Goal: Information Seeking & Learning: Learn about a topic

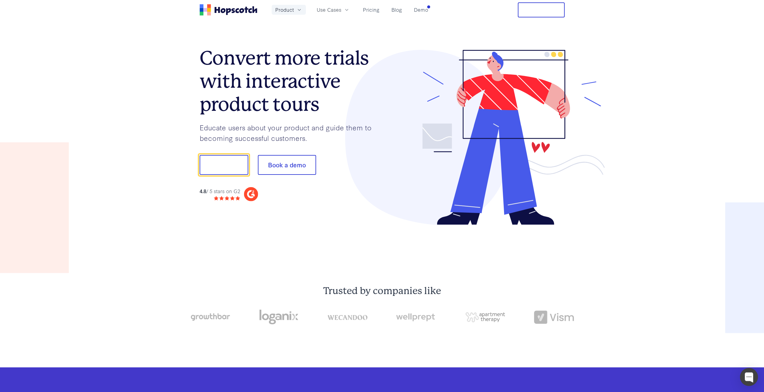
click at [299, 10] on icon "button" at bounding box center [299, 10] width 6 height 6
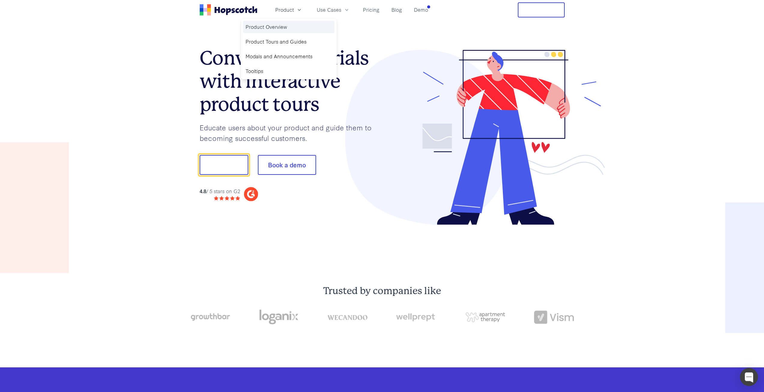
click at [270, 27] on link "Product Overview" at bounding box center [288, 27] width 91 height 12
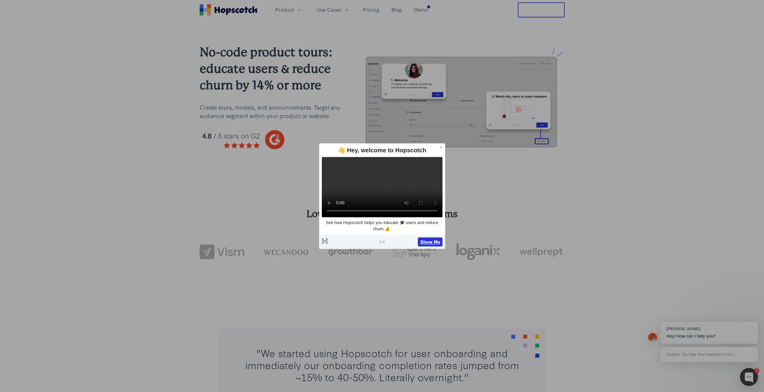
click at [423, 245] on button "Show Me" at bounding box center [430, 241] width 25 height 9
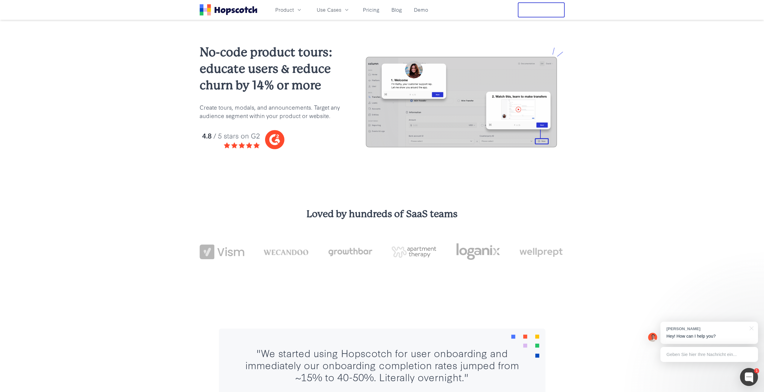
scroll to position [941, 0]
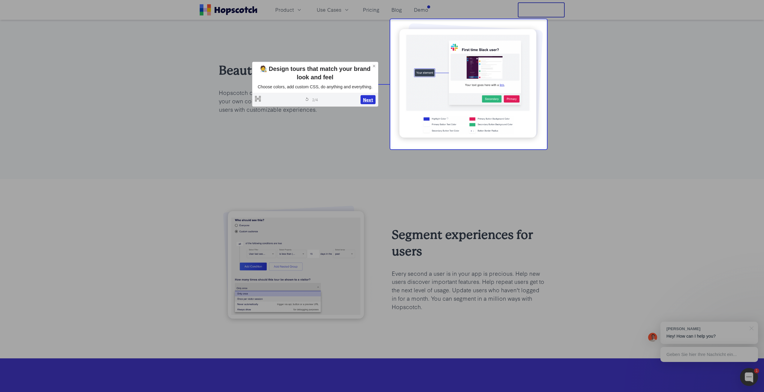
click at [367, 101] on button "Next" at bounding box center [368, 99] width 15 height 9
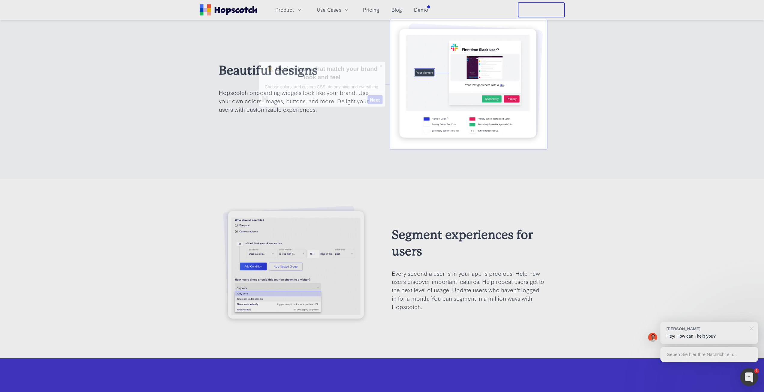
scroll to position [1115, 0]
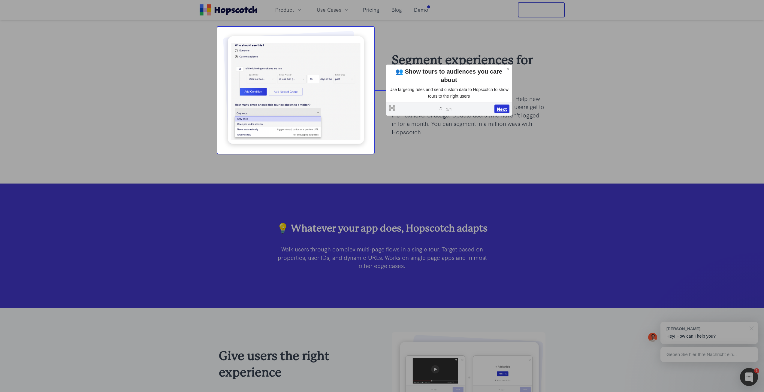
click at [503, 110] on button "Next" at bounding box center [501, 108] width 15 height 9
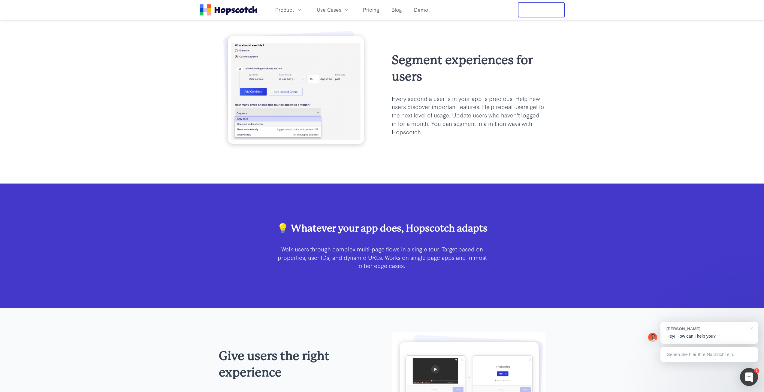
scroll to position [493, 0]
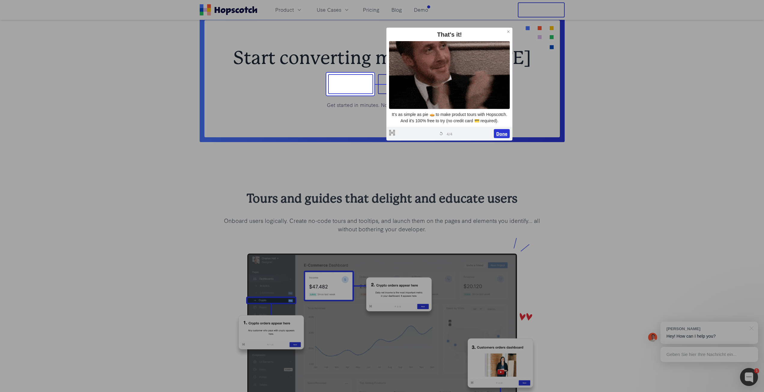
click at [500, 134] on button "Done" at bounding box center [502, 133] width 16 height 9
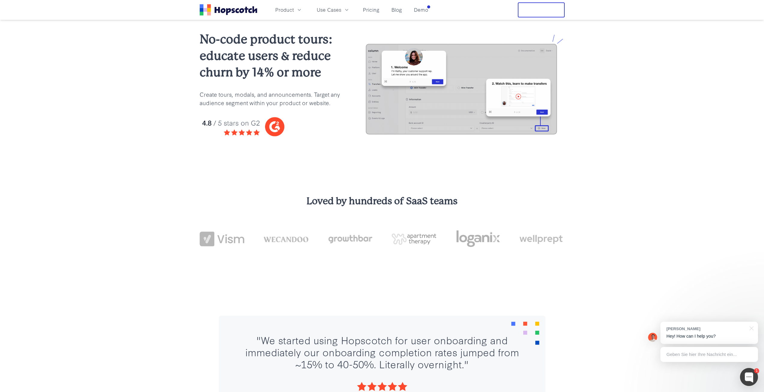
scroll to position [0, 0]
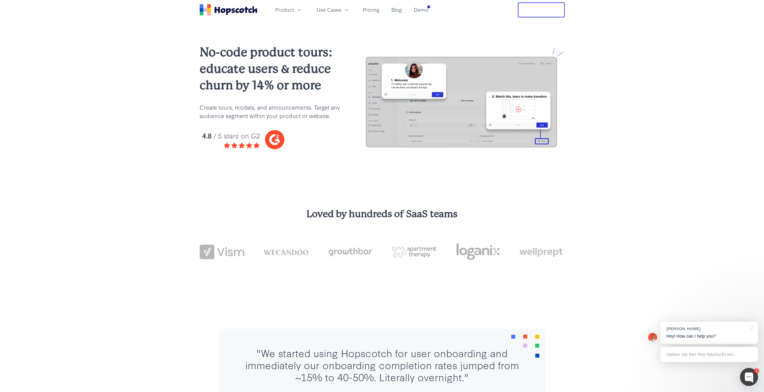
click at [383, 214] on h3 "Loved by hundreds of SaaS teams" at bounding box center [382, 213] width 365 height 13
click at [382, 214] on h3 "Loved by hundreds of SaaS teams" at bounding box center [382, 213] width 365 height 13
click at [545, 17] on button "Free Trial" at bounding box center [541, 9] width 47 height 15
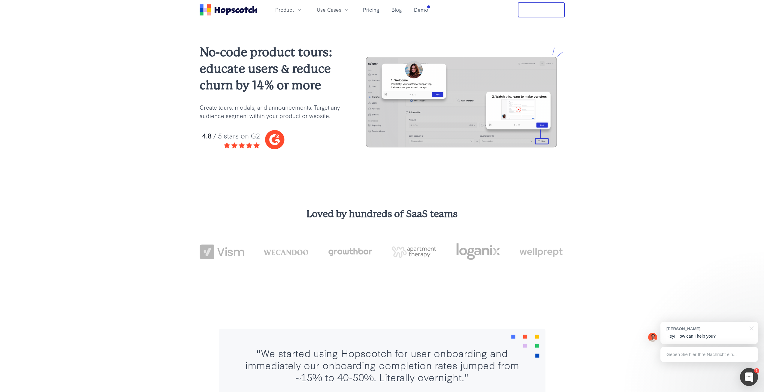
click at [685, 355] on div "Geben Sie hier Ihre Nachricht ein..." at bounding box center [709, 354] width 98 height 15
click at [373, 326] on div ""We started using Hopscotch for user onboarding and immediately our onboarding …" at bounding box center [382, 394] width 764 height 180
